Goal: Information Seeking & Learning: Learn about a topic

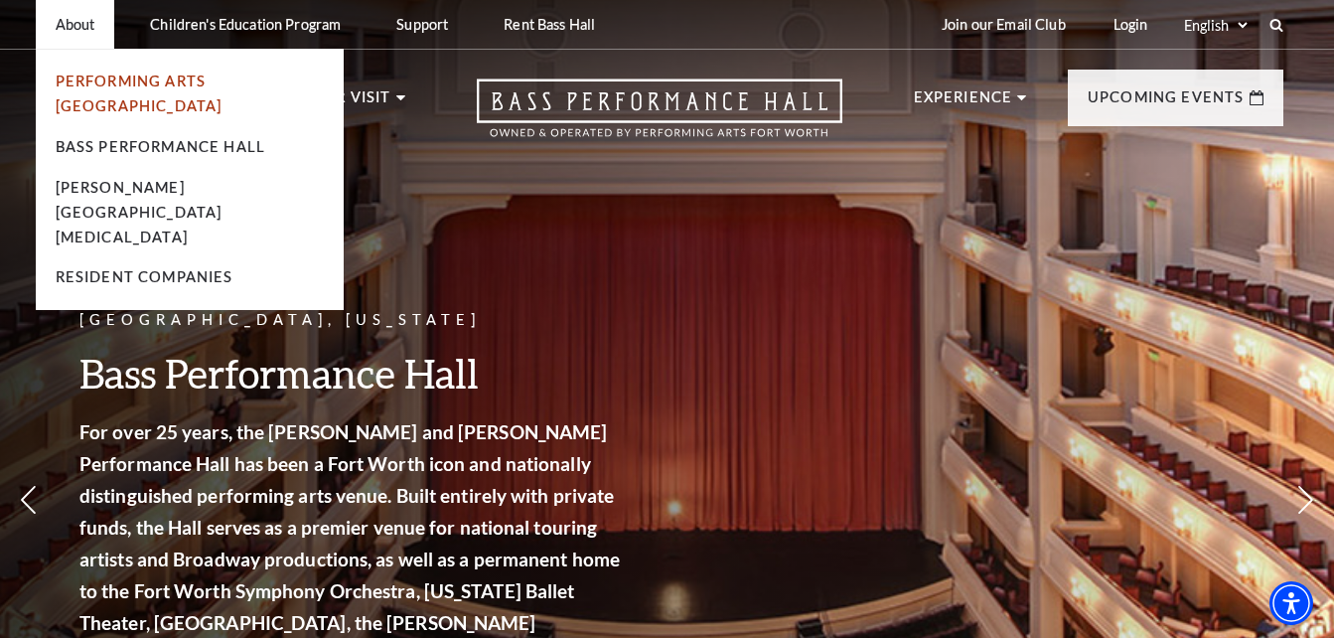
click at [136, 86] on link "Performing Arts [GEOGRAPHIC_DATA]" at bounding box center [139, 94] width 167 height 42
click at [136, 82] on link "Performing Arts [GEOGRAPHIC_DATA]" at bounding box center [139, 94] width 167 height 42
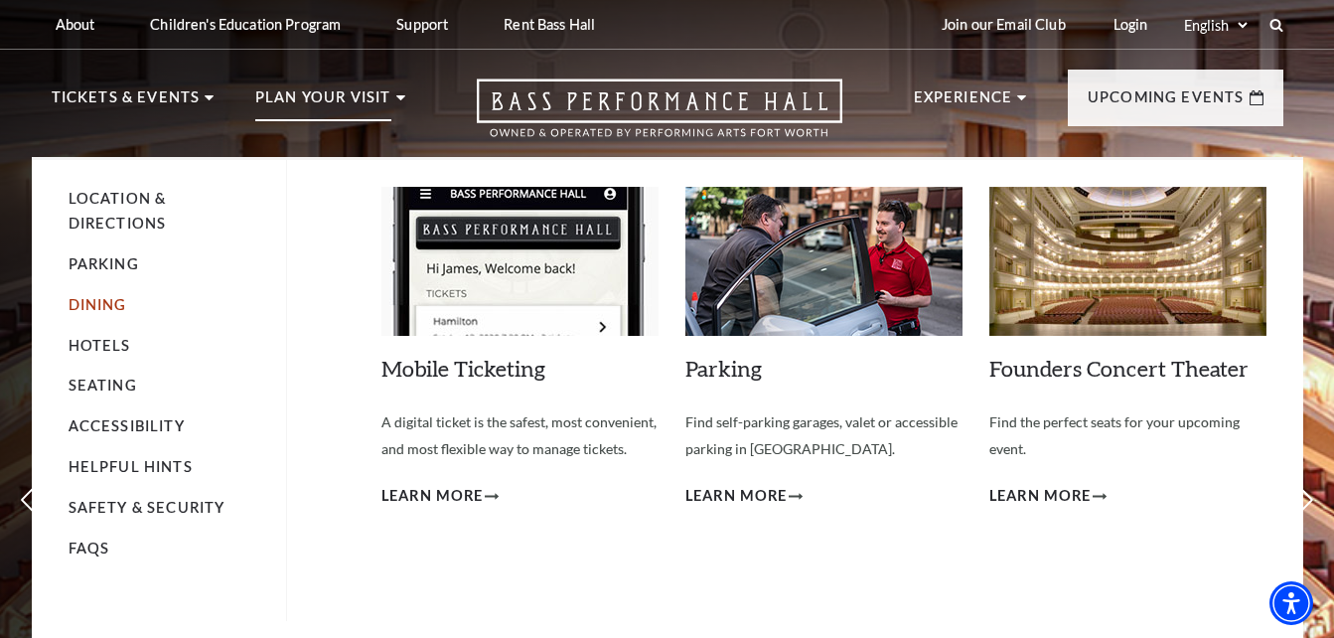
click at [97, 303] on link "Dining" at bounding box center [98, 304] width 59 height 17
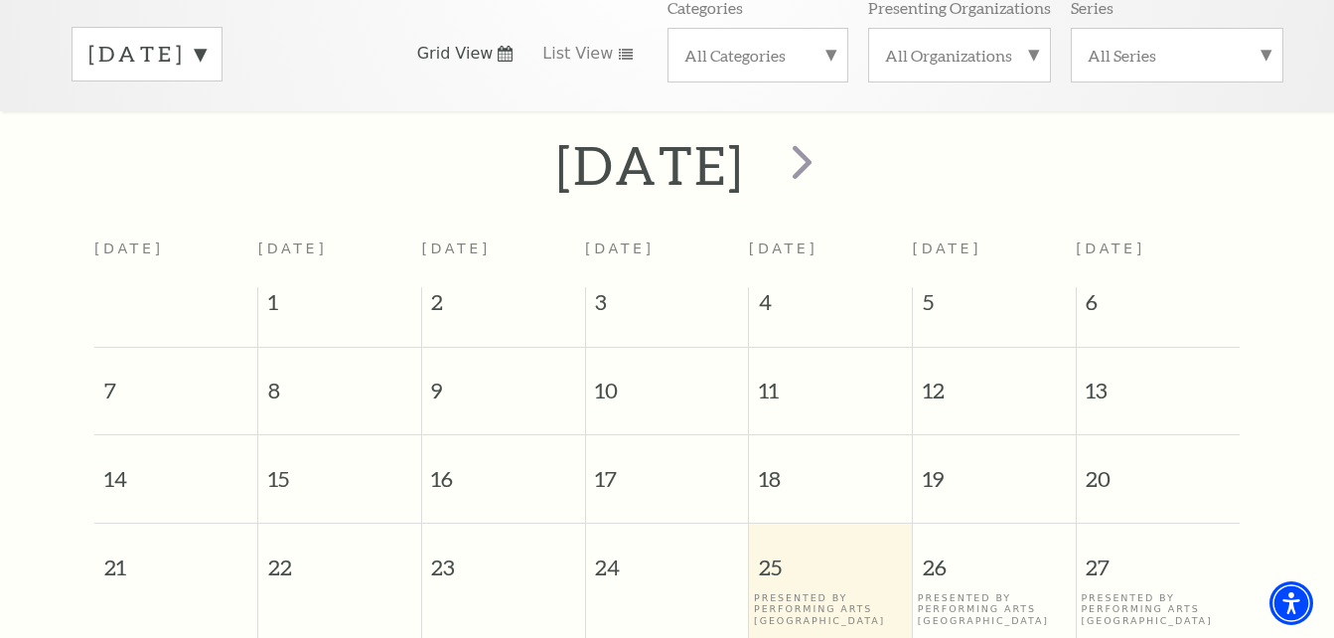
scroll to position [374, 0]
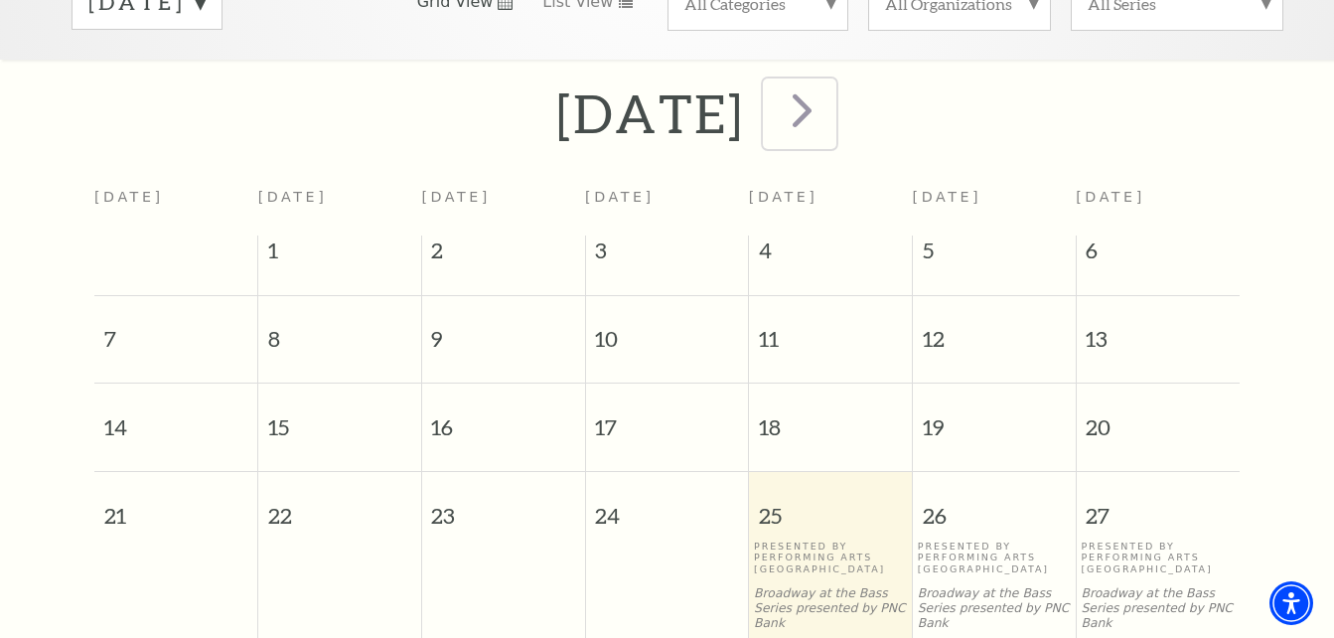
drag, startPoint x: 896, startPoint y: 103, endPoint x: 912, endPoint y: 102, distance: 15.9
click at [830, 103] on span "next" at bounding box center [802, 109] width 57 height 57
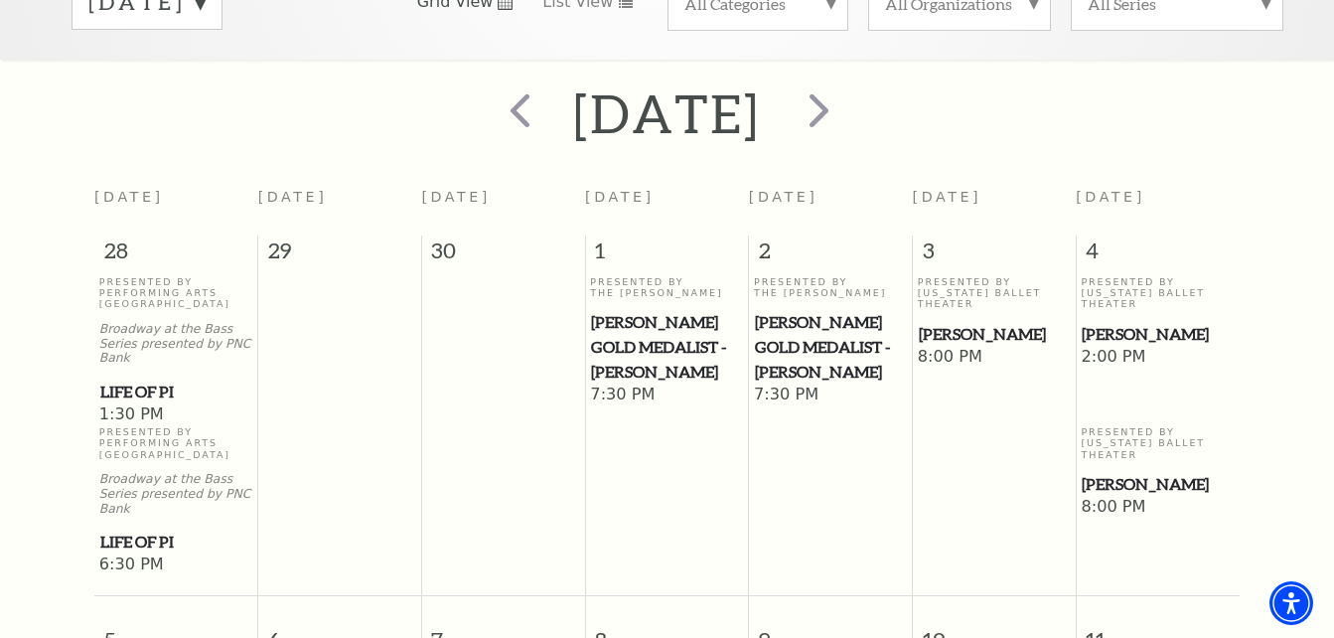
scroll to position [176, 0]
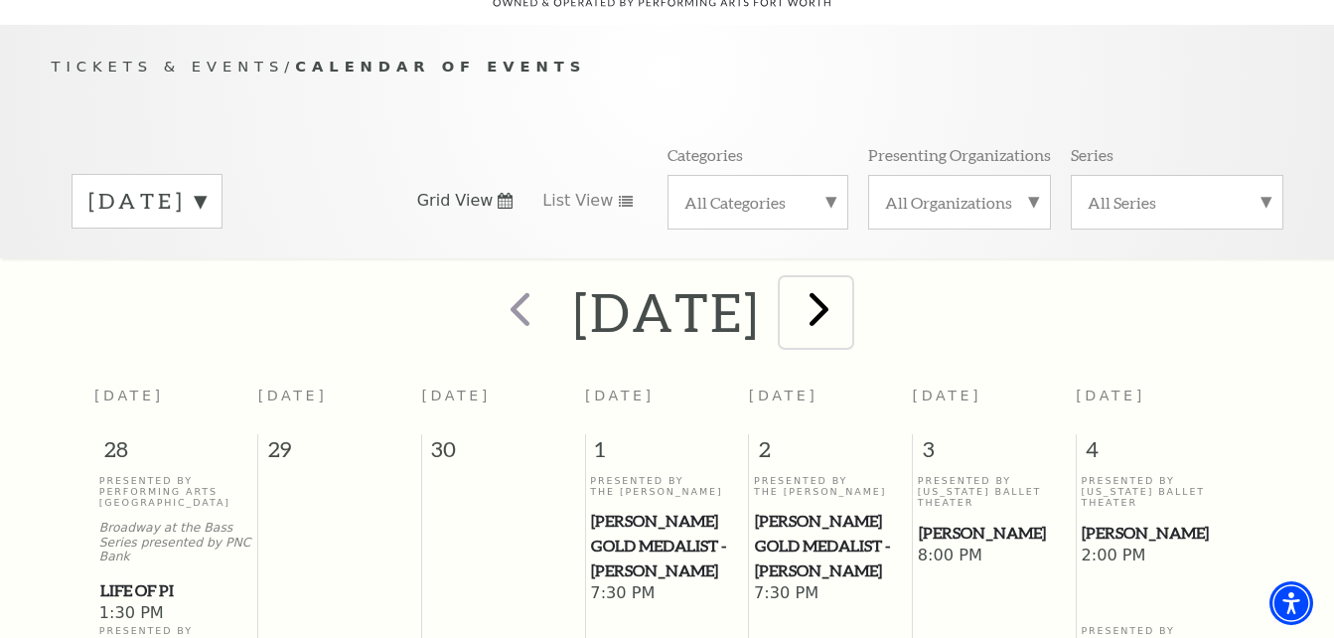
click at [847, 301] on span "next" at bounding box center [819, 308] width 57 height 57
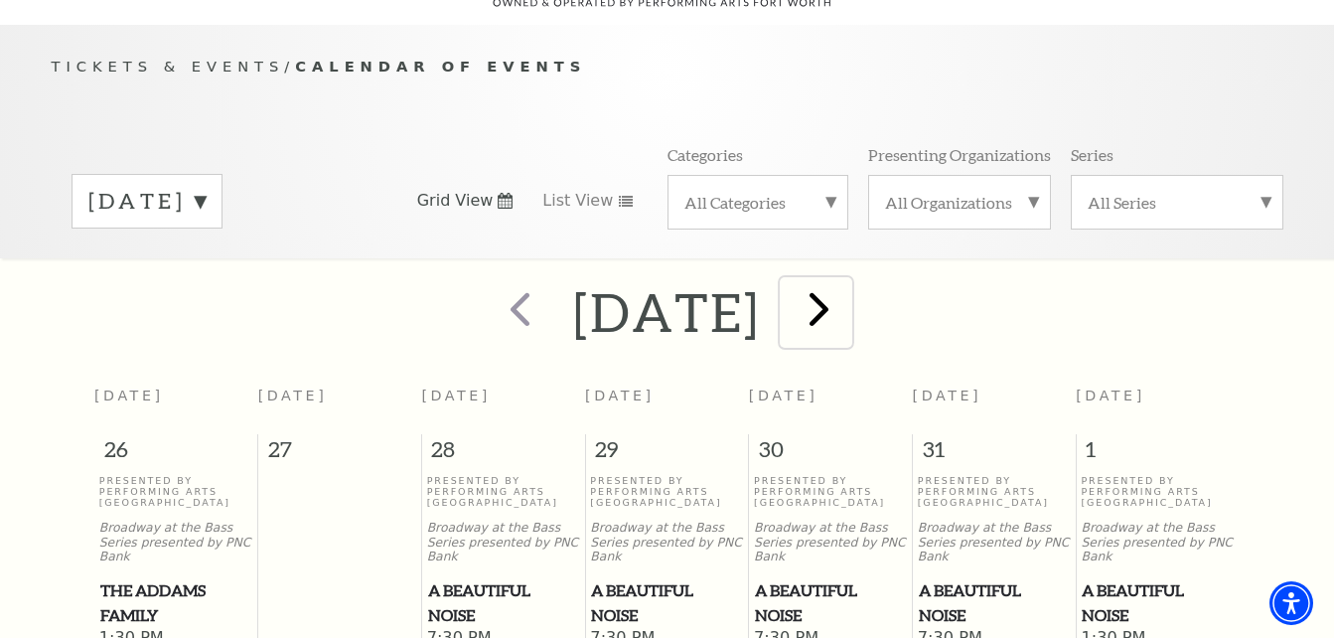
click at [847, 296] on span "next" at bounding box center [819, 308] width 57 height 57
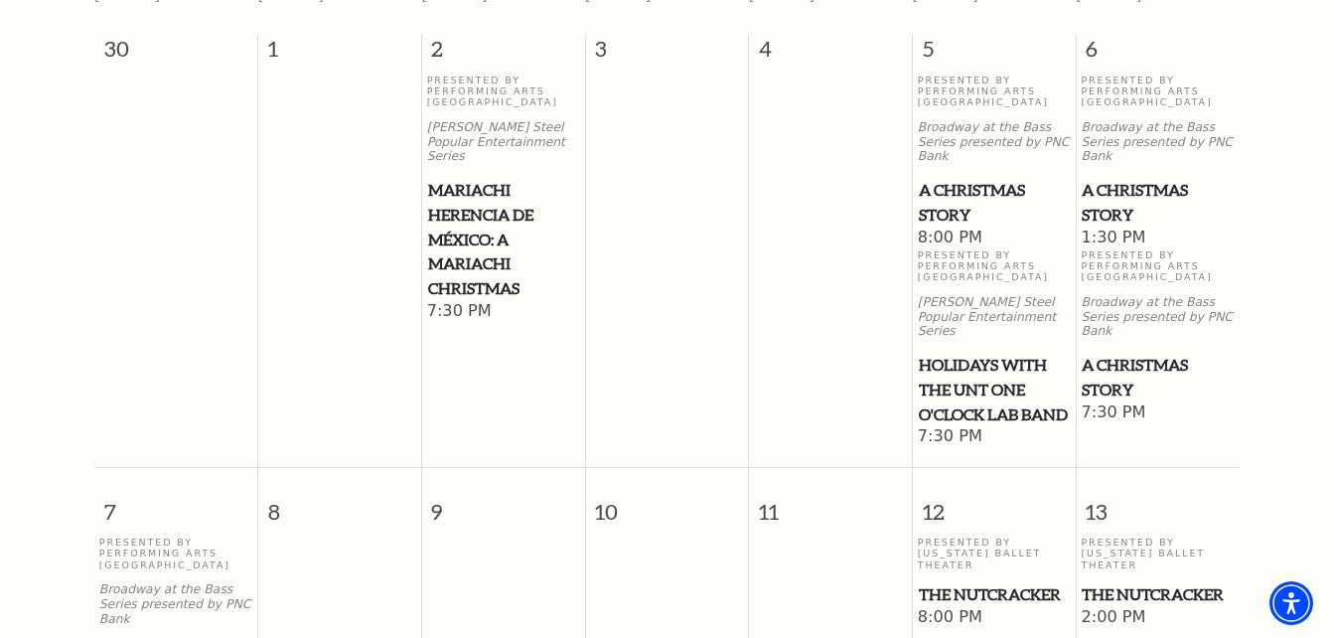
scroll to position [573, 0]
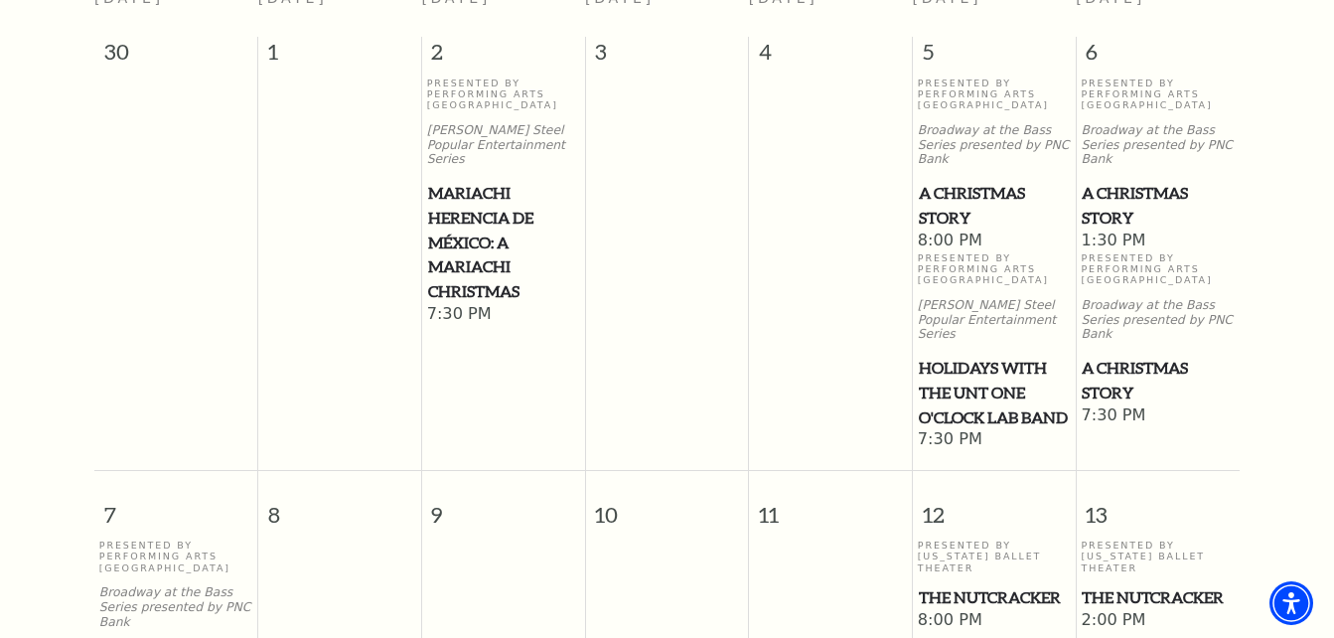
click at [1139, 181] on span "A Christmas Story" at bounding box center [1158, 205] width 152 height 49
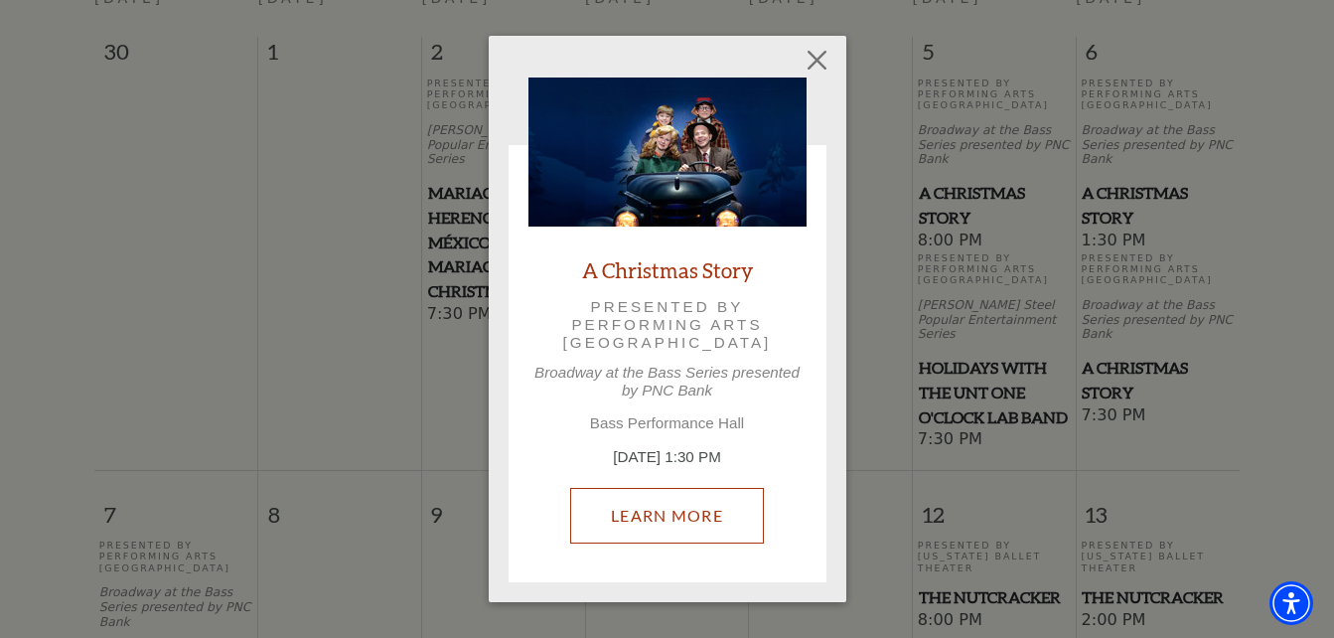
click at [685, 511] on link "Learn More" at bounding box center [667, 516] width 194 height 56
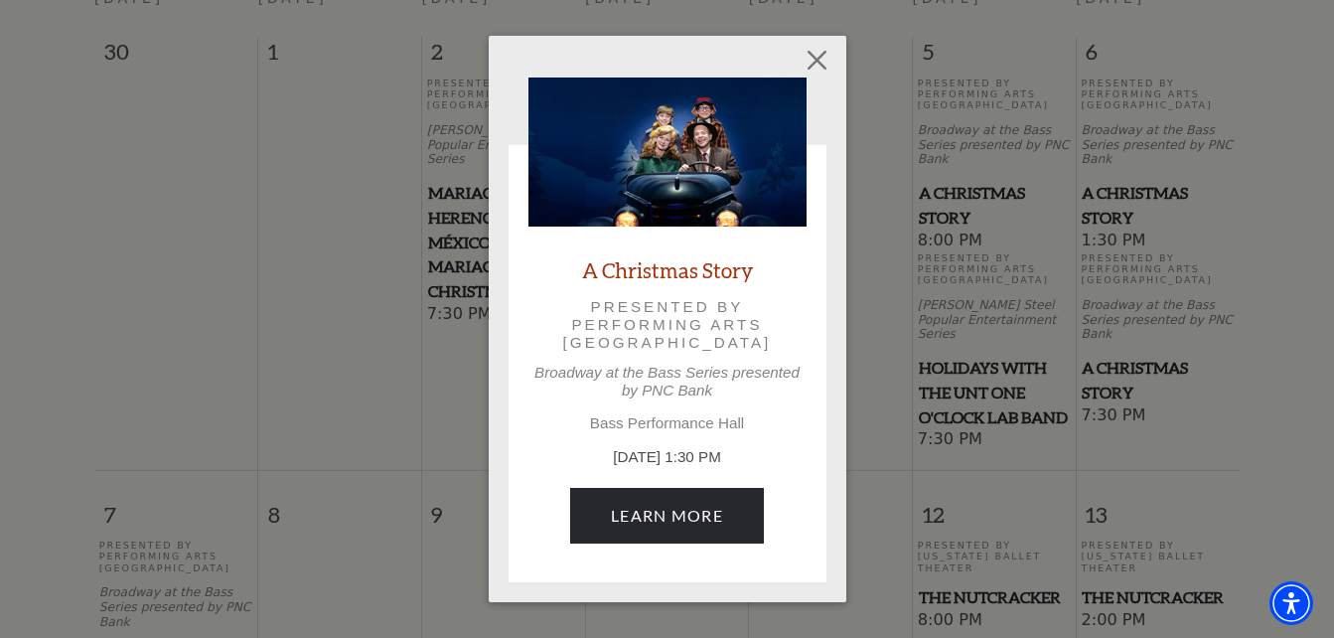
click at [837, 56] on div "Empty heading A Christmas Story Presented by Performing Arts Fort Worth Broadwa…" at bounding box center [668, 319] width 358 height 566
click at [819, 58] on button "Close" at bounding box center [817, 60] width 38 height 38
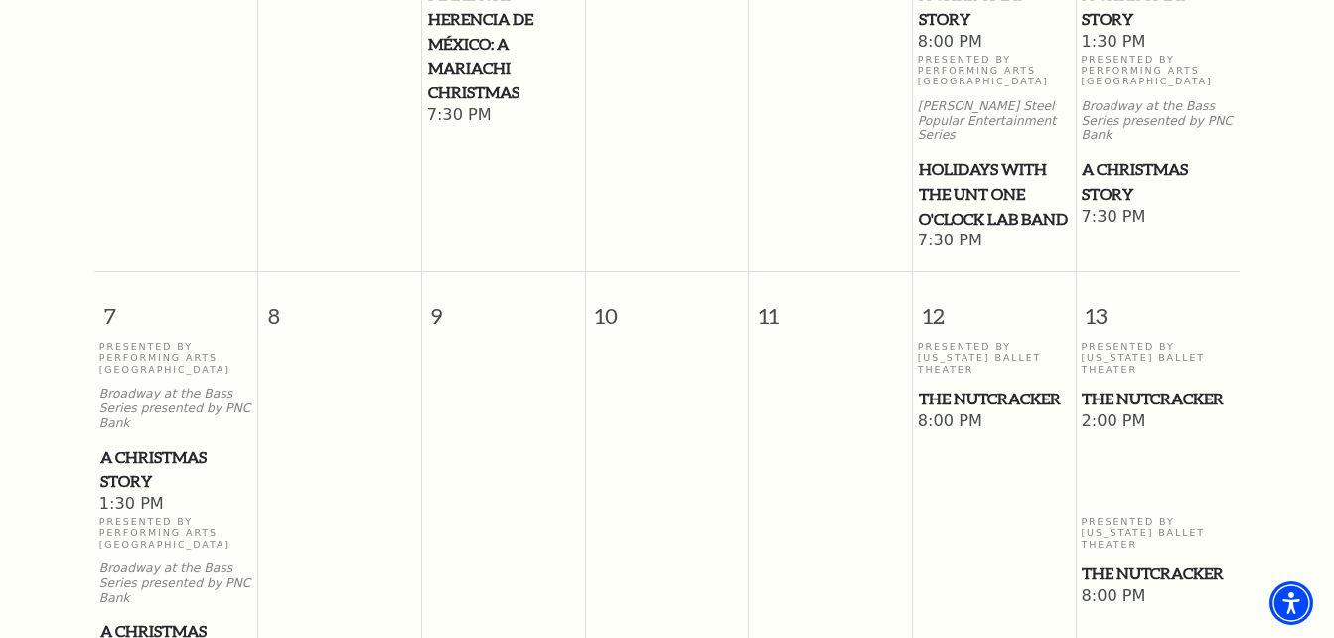
scroll to position [971, 0]
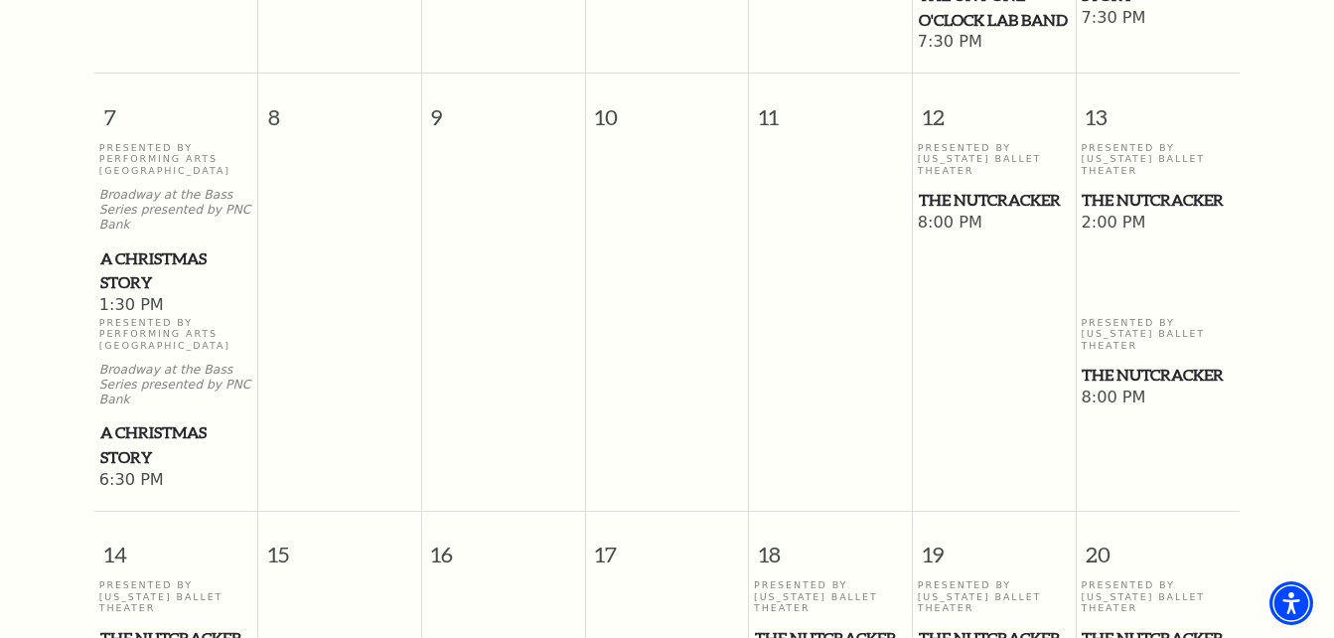
click at [970, 188] on span "The Nutcracker" at bounding box center [994, 200] width 151 height 25
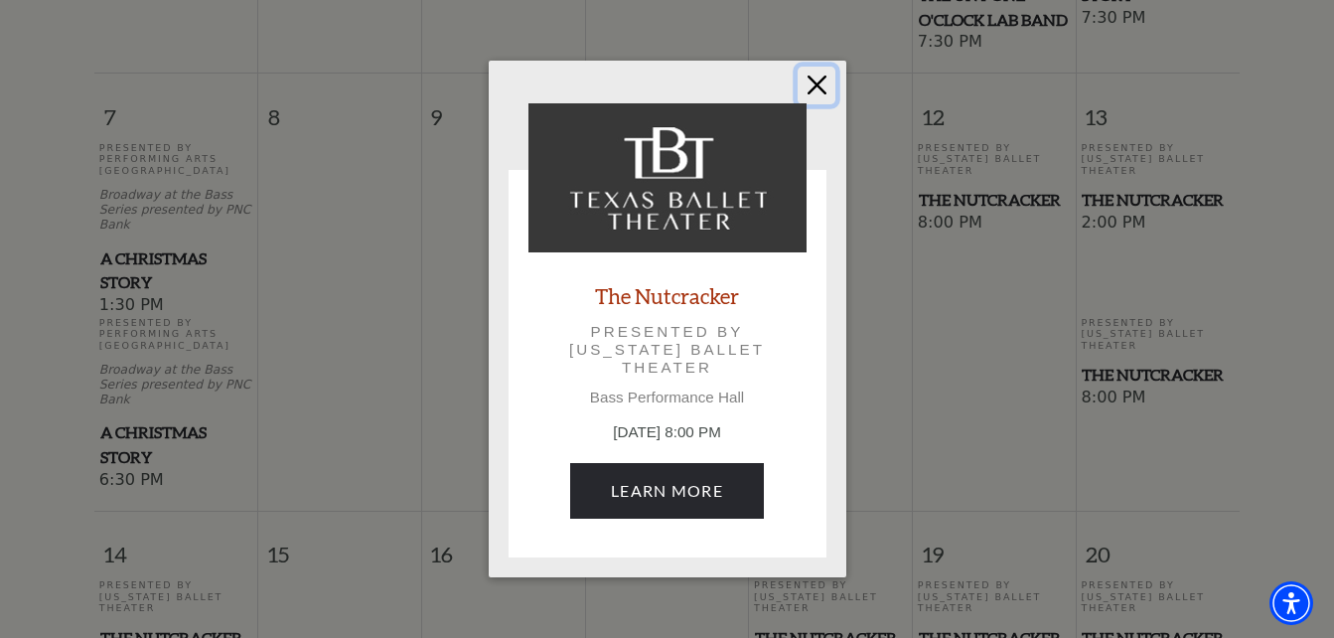
click at [823, 89] on button "Close" at bounding box center [817, 86] width 38 height 38
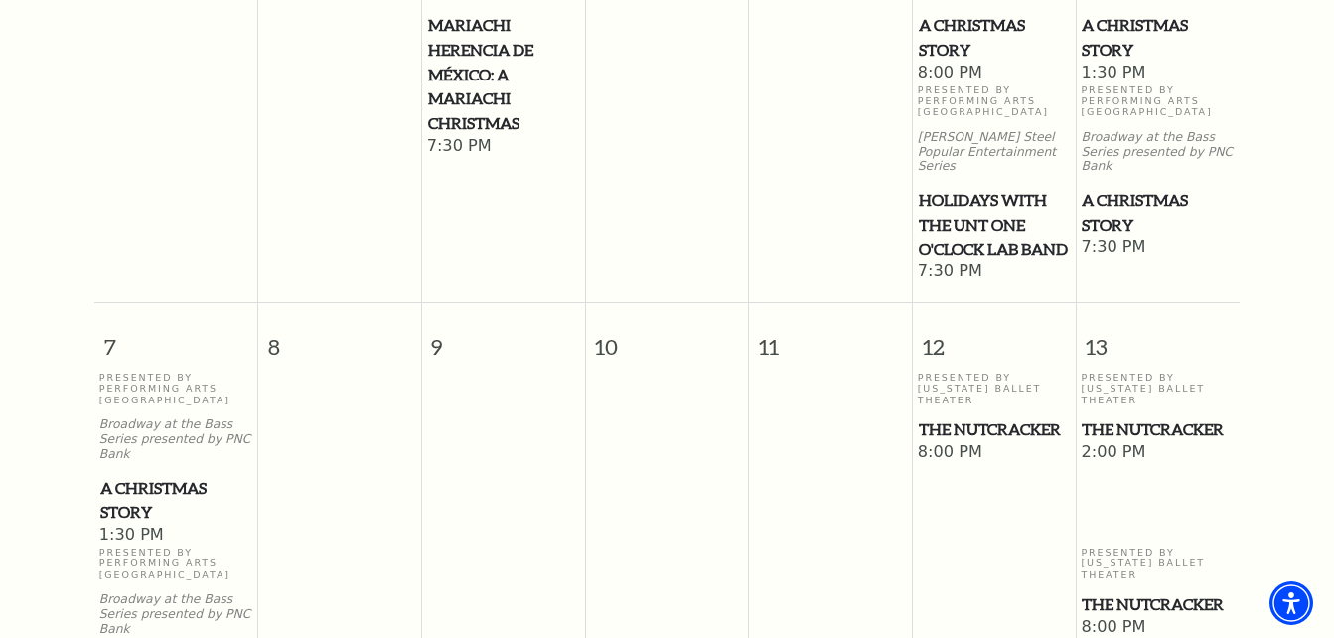
scroll to position [772, 0]
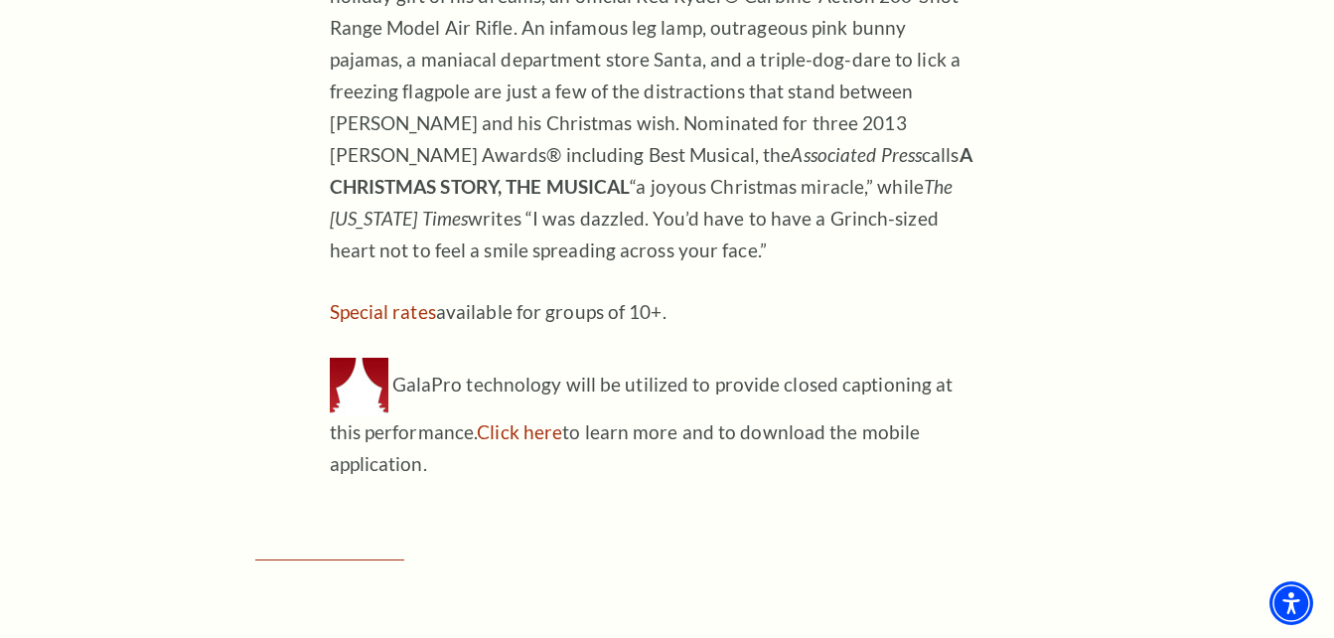
scroll to position [1391, 0]
